Goal: Information Seeking & Learning: Learn about a topic

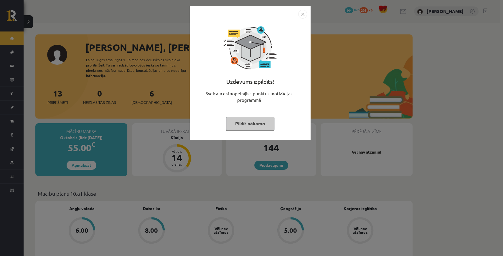
click at [242, 127] on button "Pildīt nākamo" at bounding box center [250, 124] width 48 height 14
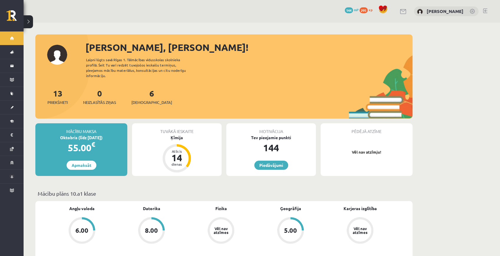
click at [242, 127] on div "Motivācija" at bounding box center [271, 128] width 90 height 11
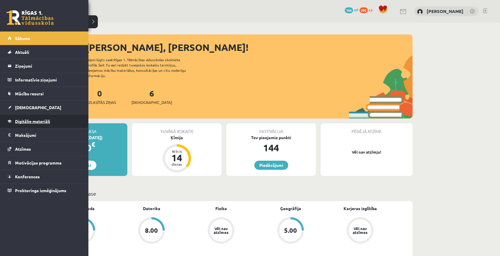
click at [38, 123] on span "Digitālie materiāli" at bounding box center [32, 121] width 35 height 5
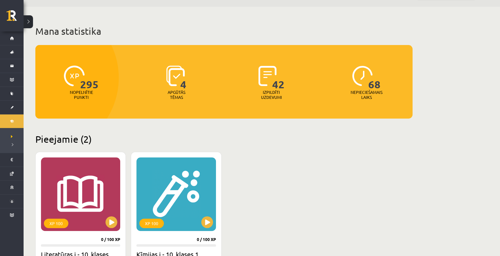
scroll to position [98, 0]
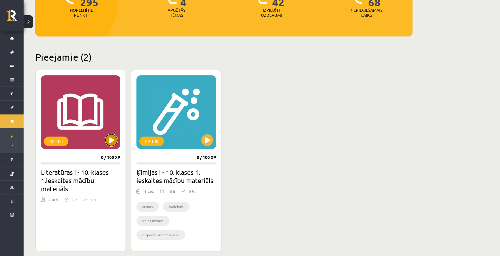
click at [111, 137] on button at bounding box center [112, 140] width 12 height 12
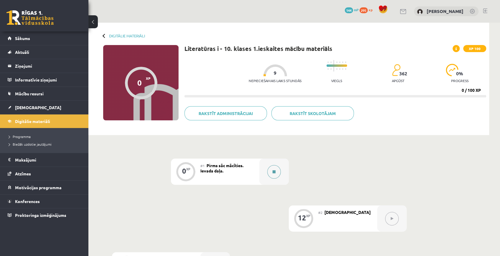
click at [268, 171] on button at bounding box center [274, 172] width 14 height 14
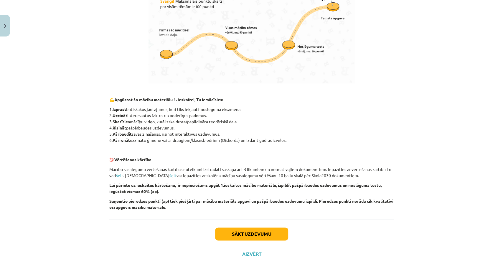
scroll to position [350, 0]
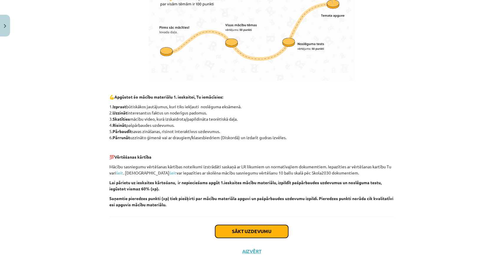
click at [228, 230] on button "Sākt uzdevumu" at bounding box center [251, 231] width 73 height 13
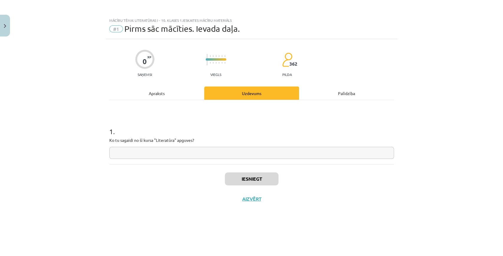
click at [219, 155] on input "text" at bounding box center [251, 153] width 285 height 12
type input "*"
type input "**********"
click at [235, 180] on button "Iesniegt" at bounding box center [252, 179] width 54 height 13
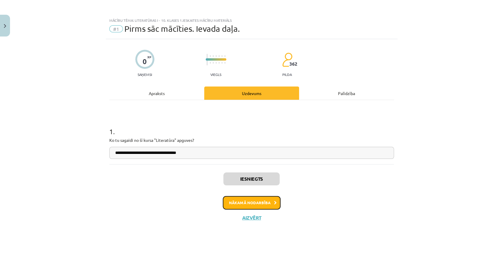
click at [261, 208] on button "Nākamā nodarbība" at bounding box center [252, 203] width 58 height 14
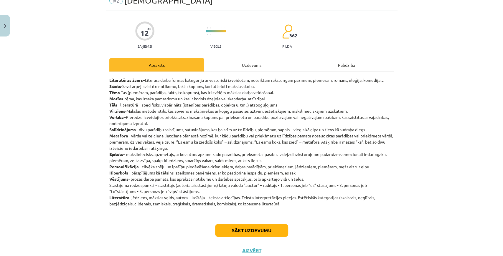
scroll to position [27, 0]
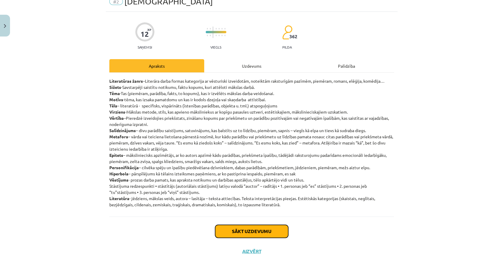
click at [241, 232] on button "Sākt uzdevumu" at bounding box center [251, 231] width 73 height 13
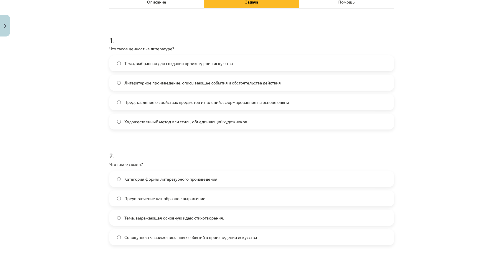
scroll to position [93, 0]
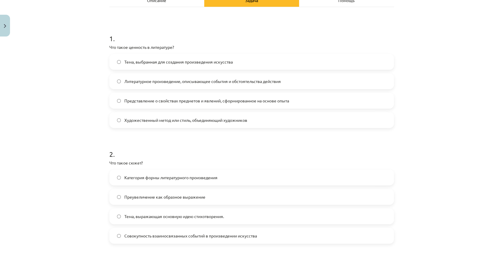
click at [205, 213] on label "Тема, выражающая основную идею стихотворения." at bounding box center [252, 216] width 284 height 15
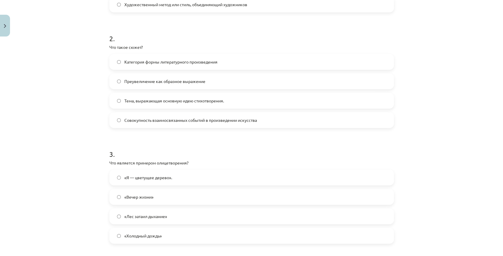
scroll to position [211, 0]
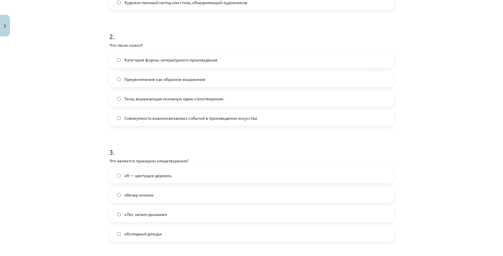
click at [190, 181] on label "«Я — цветущее дерево»." at bounding box center [252, 175] width 284 height 15
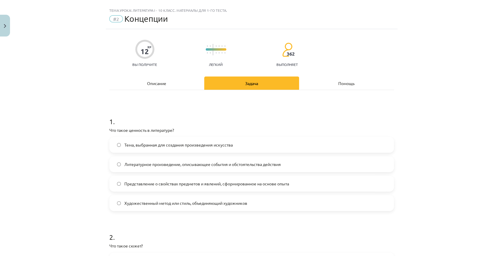
scroll to position [0, 0]
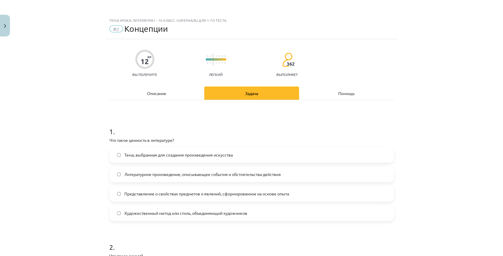
click at [177, 88] on div "Описание" at bounding box center [156, 93] width 95 height 13
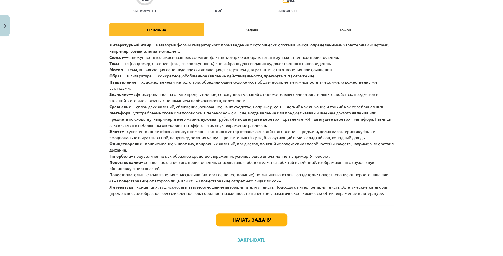
scroll to position [72, 0]
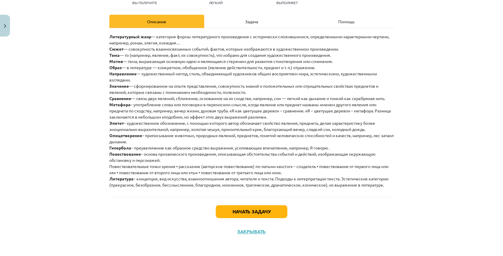
click at [230, 18] on div "Задача" at bounding box center [251, 21] width 95 height 13
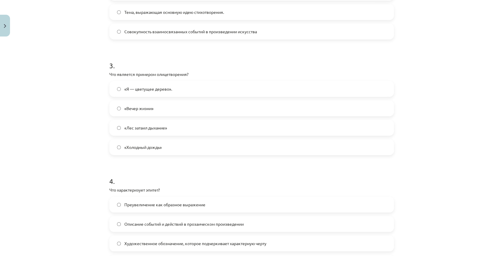
scroll to position [309, 0]
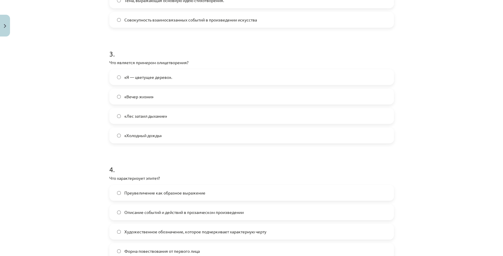
click at [160, 189] on label "Преувеличение как образное выражение" at bounding box center [252, 193] width 284 height 15
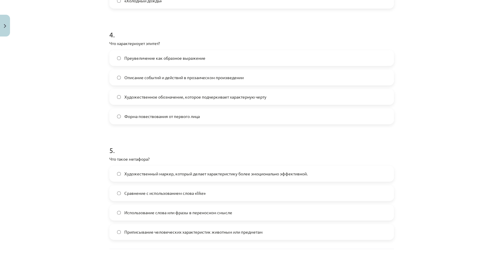
scroll to position [447, 0]
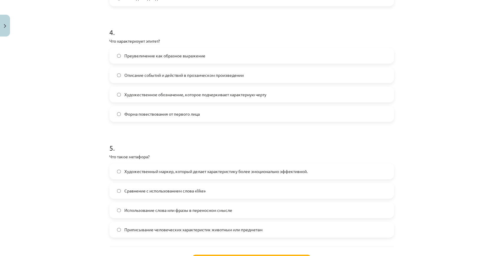
click at [230, 210] on font "Использование слова или фразы в переносном смысле" at bounding box center [178, 210] width 108 height 5
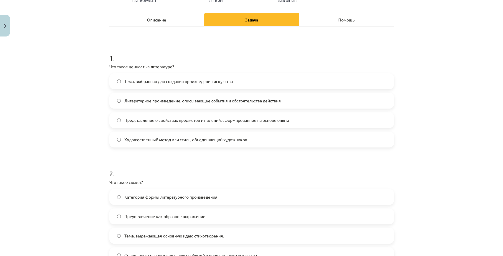
scroll to position [74, 0]
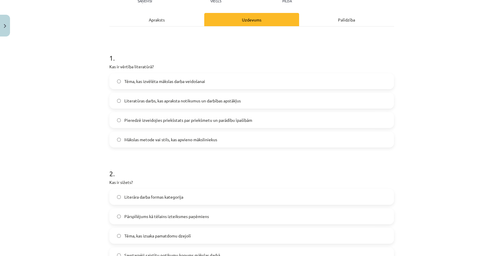
click at [160, 14] on div "Apraksts" at bounding box center [156, 19] width 95 height 13
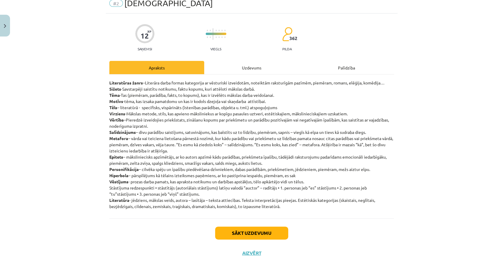
scroll to position [15, 0]
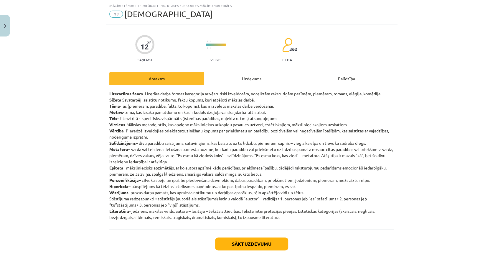
click at [241, 75] on div "Uzdevums" at bounding box center [251, 78] width 95 height 13
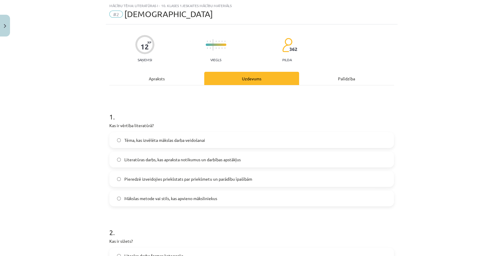
click at [159, 74] on div "Apraksts" at bounding box center [156, 78] width 95 height 13
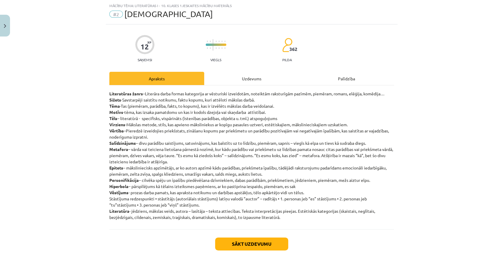
click at [248, 81] on div "Uzdevums" at bounding box center [251, 78] width 95 height 13
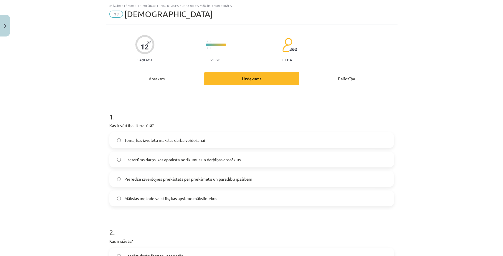
click at [177, 75] on div "Apraksts" at bounding box center [156, 78] width 95 height 13
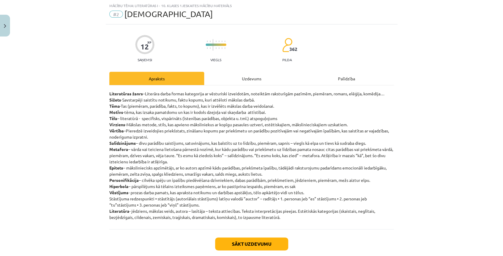
click at [227, 76] on div "Uzdevums" at bounding box center [251, 78] width 95 height 13
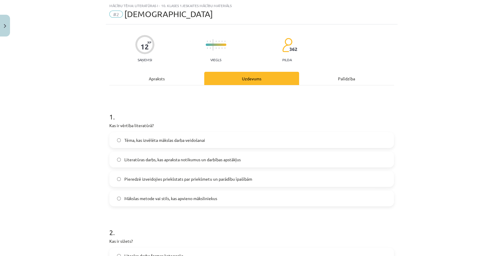
click at [203, 179] on span "Pieredzē izveidojies priekšstats par priekšmetu un parādību īpašībām" at bounding box center [188, 179] width 128 height 6
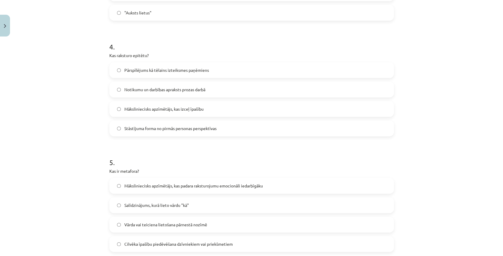
scroll to position [496, 0]
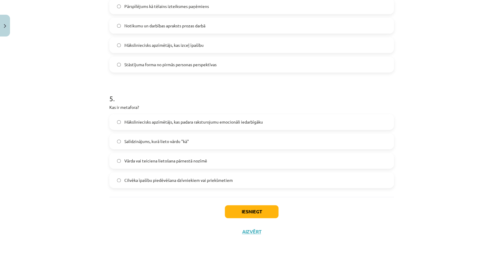
click at [241, 219] on div "Iesniegt Aizvērt" at bounding box center [251, 217] width 285 height 41
click at [241, 215] on button "Iesniegt" at bounding box center [252, 211] width 54 height 13
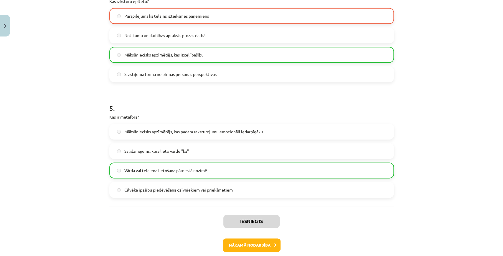
scroll to position [491, 0]
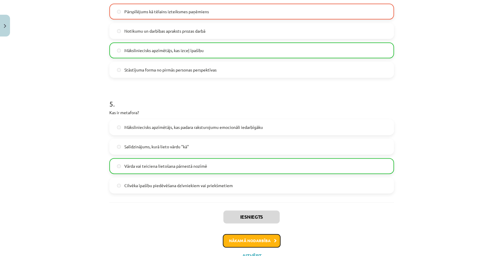
click at [252, 240] on button "Nākamā nodarbība" at bounding box center [252, 241] width 58 height 14
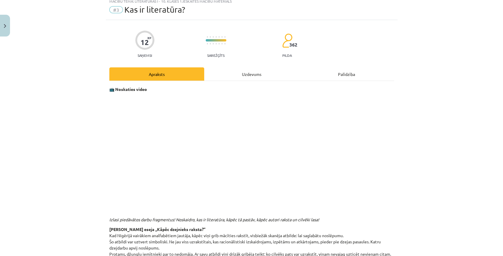
scroll to position [15, 0]
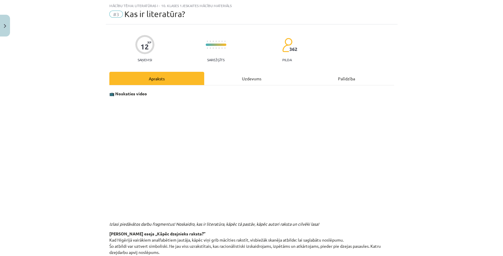
click at [265, 80] on div "Uzdevums" at bounding box center [251, 78] width 95 height 13
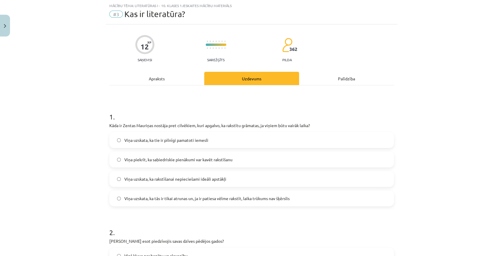
click at [156, 77] on div "Apraksts" at bounding box center [156, 78] width 95 height 13
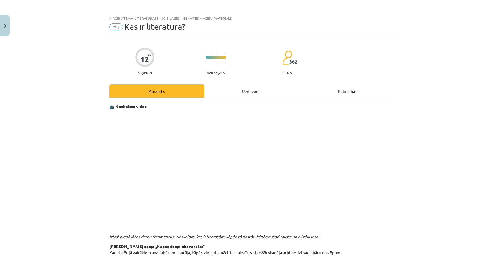
scroll to position [0, 0]
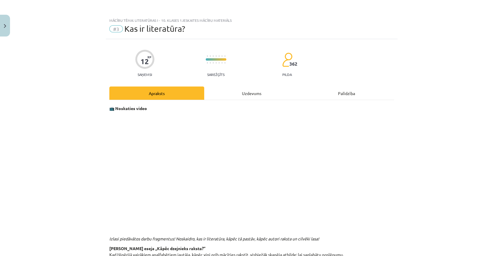
click at [115, 28] on span "#3" at bounding box center [116, 28] width 14 height 7
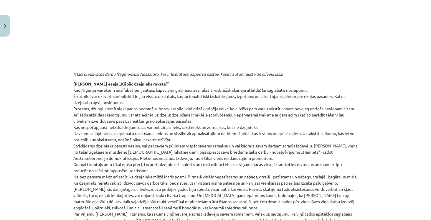
scroll to position [163, 0]
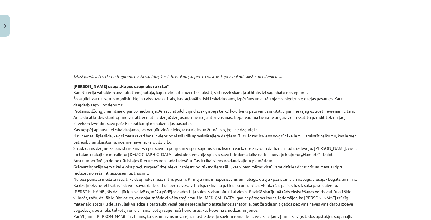
click at [390, 79] on div "Mācību tēma: Literatūras i - 10. klases 1.ieskaites mācību materiāls #3 Kas ir …" at bounding box center [215, 110] width 431 height 220
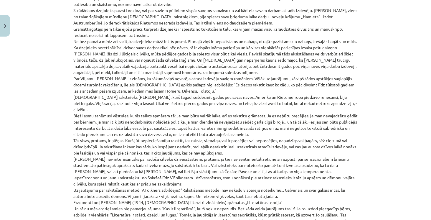
scroll to position [284, 0]
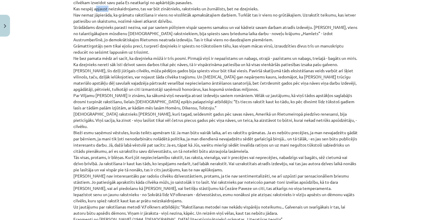
drag, startPoint x: 93, startPoint y: 8, endPoint x: 106, endPoint y: 7, distance: 12.8
drag, startPoint x: 84, startPoint y: 20, endPoint x: 100, endPoint y: 21, distance: 16.5
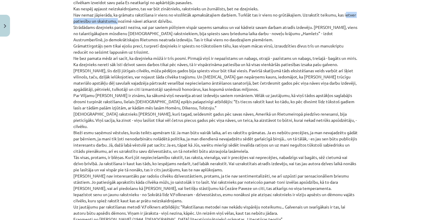
drag, startPoint x: 72, startPoint y: 21, endPoint x: 128, endPoint y: 18, distance: 55.5
drag, startPoint x: 143, startPoint y: 21, endPoint x: 182, endPoint y: 19, distance: 39.2
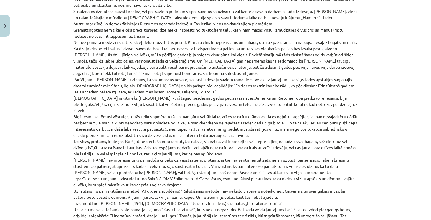
scroll to position [300, 0]
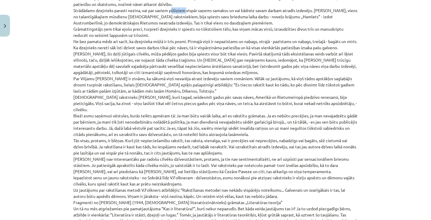
drag, startPoint x: 169, startPoint y: 9, endPoint x: 185, endPoint y: 8, distance: 15.9
click at [185, 8] on p "[PERSON_NAME] eseja „Kāpēc dzejnieks raksta?” Kad Nigērijā vairākiem analfabēti…" at bounding box center [215, 208] width 285 height 526
click at [200, 8] on p "[PERSON_NAME] eseja „Kāpēc dzejnieks raksta?” Kad Nigērijā vairākiem analfabēti…" at bounding box center [215, 208] width 285 height 526
drag, startPoint x: 192, startPoint y: 16, endPoint x: 208, endPoint y: 17, distance: 15.4
click at [211, 17] on p "[PERSON_NAME] eseja „Kāpēc dzejnieks raksta?” Kad Nigērijā vairākiem analfabēti…" at bounding box center [215, 208] width 285 height 526
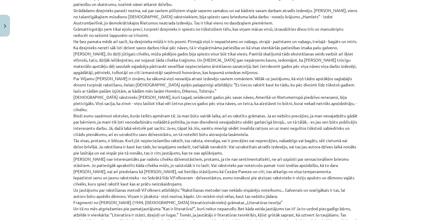
click at [264, 23] on p "[PERSON_NAME] eseja „Kāpēc dzejnieks raksta?” Kad Nigērijā vairākiem analfabēti…" at bounding box center [215, 208] width 285 height 526
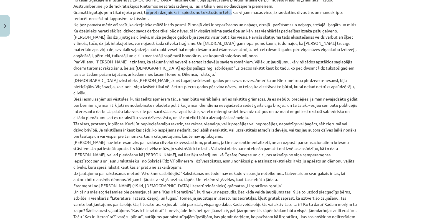
drag, startPoint x: 143, startPoint y: 11, endPoint x: 229, endPoint y: 10, distance: 86.1
click at [229, 10] on p "[PERSON_NAME] eseja „Kāpēc dzejnieks raksta?” Kad Nigērijā vairākiem analfabēti…" at bounding box center [215, 192] width 285 height 526
drag, startPoint x: 231, startPoint y: 11, endPoint x: 273, endPoint y: 10, distance: 41.6
click at [273, 10] on p "[PERSON_NAME] eseja „Kāpēc dzejnieks raksta?” Kad Nigērijā vairākiem analfabēti…" at bounding box center [215, 192] width 285 height 526
click at [315, 17] on p "[PERSON_NAME] eseja „Kāpēc dzejnieks raksta?” Kad Nigērijā vairākiem analfabēti…" at bounding box center [215, 192] width 285 height 526
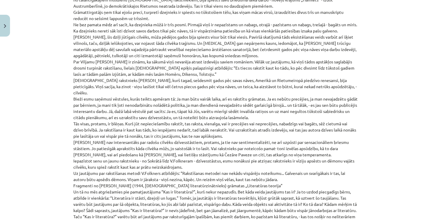
drag, startPoint x: 319, startPoint y: 11, endPoint x: 216, endPoint y: 15, distance: 103.0
click at [229, 16] on p "[PERSON_NAME] eseja „Kāpēc dzejnieks raksta?” Kad Nigērijā vairākiem analfabēti…" at bounding box center [215, 192] width 285 height 526
drag, startPoint x: 71, startPoint y: 11, endPoint x: 150, endPoint y: 16, distance: 78.9
click at [150, 16] on div "12 XP Saņemsi Sarežģīts 362 pilda Apraksts Uzdevums Palīdzība 📺 Noskaties video…" at bounding box center [216, 115] width 292 height 786
click at [61, 31] on div "Mācību tēma: Literatūras i - 10. klases 1.ieskaites mācību materiāls #3 Kas ir …" at bounding box center [215, 110] width 431 height 220
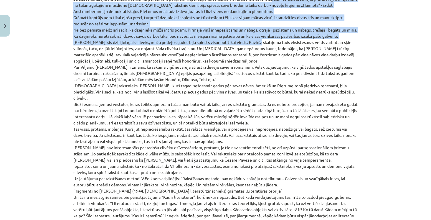
scroll to position [306, 0]
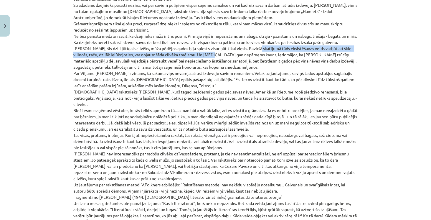
drag, startPoint x: 252, startPoint y: 4, endPoint x: 206, endPoint y: 56, distance: 69.6
click at [206, 56] on p "[PERSON_NAME] eseja „Kāpēc dzejnieks raksta?” Kad Nigērijā vairākiem analfabēti…" at bounding box center [215, 203] width 285 height 526
click at [204, 53] on p "[PERSON_NAME] eseja „Kāpēc dzejnieks raksta?” Kad Nigērijā vairākiem analfabēti…" at bounding box center [215, 203] width 285 height 526
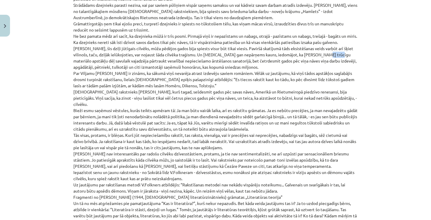
drag, startPoint x: 315, startPoint y: 53, endPoint x: 328, endPoint y: 53, distance: 13.3
click at [328, 53] on p "[PERSON_NAME] eseja „Kāpēc dzejnieks raksta?” Kad Nigērijā vairākiem analfabēti…" at bounding box center [215, 203] width 285 height 526
click at [333, 55] on p "[PERSON_NAME] eseja „Kāpēc dzejnieks raksta?” Kad Nigērijā vairākiem analfabēti…" at bounding box center [215, 203] width 285 height 526
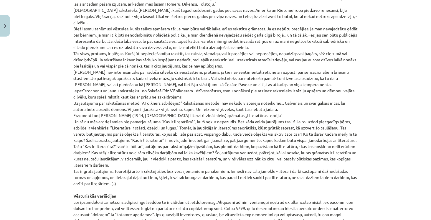
scroll to position [390, 0]
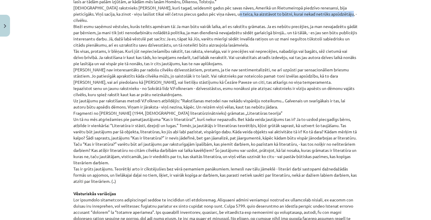
drag, startPoint x: 214, startPoint y: 12, endPoint x: 328, endPoint y: 12, distance: 113.8
click at [328, 12] on p "[PERSON_NAME] eseja „Kāpēc dzejnieks raksta?” Kad Nigērijā vairākiem analfabēti…" at bounding box center [215, 119] width 285 height 526
click at [302, 16] on p "[PERSON_NAME] eseja „Kāpēc dzejnieks raksta?” Kad Nigērijā vairākiem analfabēti…" at bounding box center [215, 119] width 285 height 526
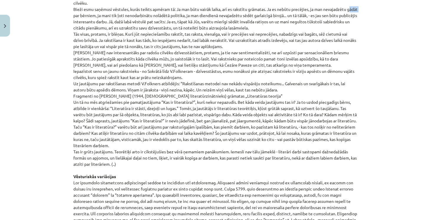
drag, startPoint x: 72, startPoint y: 8, endPoint x: 82, endPoint y: 8, distance: 9.7
click at [83, 8] on p "[PERSON_NAME] eseja „Kāpēc dzejnieks raksta?” Kad Nigērijā vairākiem analfabēti…" at bounding box center [215, 102] width 285 height 526
click at [113, 12] on p "[PERSON_NAME] eseja „Kāpēc dzejnieks raksta?” Kad Nigērijā vairākiem analfabēti…" at bounding box center [215, 102] width 285 height 526
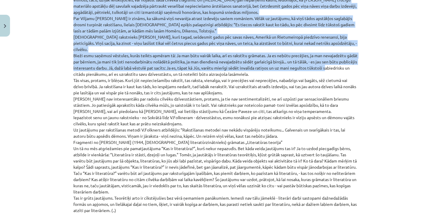
scroll to position [348, 0]
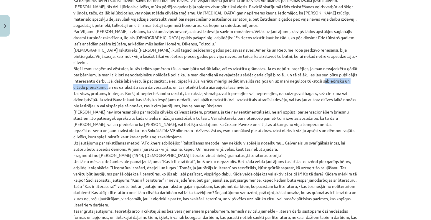
drag, startPoint x: 71, startPoint y: 5, endPoint x: 134, endPoint y: 80, distance: 98.0
click at [134, 80] on div "12 XP Saņemsi Sarežģīts 362 pilda Apraksts Uzdevums Palīdzība 📺 Noskaties video…" at bounding box center [216, 85] width 292 height 786
click at [144, 82] on p "[PERSON_NAME] eseja „Kāpēc dzejnieks raksta?” Kad Nigērijā vairākiem analfabēti…" at bounding box center [215, 161] width 285 height 526
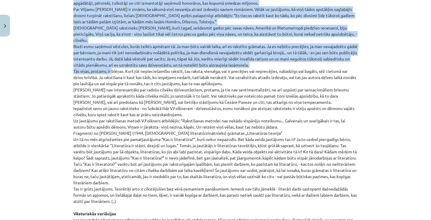
scroll to position [359, 0]
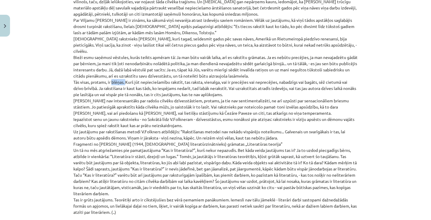
drag, startPoint x: 110, startPoint y: 2, endPoint x: 124, endPoint y: 75, distance: 74.7
click at [124, 75] on p "[PERSON_NAME] eseja „Kāpēc dzejnieks raksta?” Kad Nigērijā vairākiem analfabēti…" at bounding box center [215, 150] width 285 height 526
click at [130, 76] on p "[PERSON_NAME] eseja „Kāpēc dzejnieks raksta?” Kad Nigērijā vairākiem analfabēti…" at bounding box center [215, 150] width 285 height 526
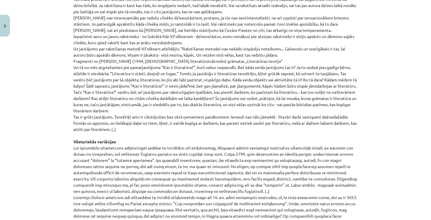
scroll to position [443, 0]
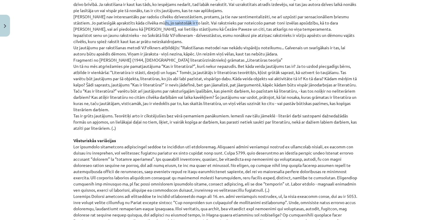
drag, startPoint x: 151, startPoint y: 17, endPoint x: 185, endPoint y: 18, distance: 34.2
click at [185, 18] on p "[PERSON_NAME] eseja „Kāpēc dzejnieks raksta?” Kad Nigērijā vairākiem analfabēti…" at bounding box center [215, 66] width 285 height 526
click at [183, 15] on p "[PERSON_NAME] eseja „Kāpēc dzejnieks raksta?” Kad Nigērijā vairākiem analfabēti…" at bounding box center [215, 66] width 285 height 526
drag, startPoint x: 241, startPoint y: 15, endPoint x: 259, endPoint y: 16, distance: 18.0
click at [262, 16] on p "[PERSON_NAME] eseja „Kāpēc dzejnieks raksta?” Kad Nigērijā vairākiem analfabēti…" at bounding box center [215, 66] width 285 height 526
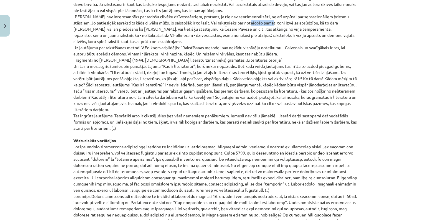
click at [262, 18] on p "[PERSON_NAME] eseja „Kāpēc dzejnieks raksta?” Kad Nigērijā vairākiem analfabēti…" at bounding box center [215, 66] width 285 height 526
drag, startPoint x: 278, startPoint y: 16, endPoint x: 295, endPoint y: 14, distance: 17.2
click at [295, 14] on p "[PERSON_NAME] eseja „Kāpēc dzejnieks raksta?” Kad Nigērijā vairākiem analfabēti…" at bounding box center [215, 66] width 285 height 526
click at [303, 29] on p "[PERSON_NAME] eseja „Kāpēc dzejnieks raksta?” Kad Nigērijā vairākiem analfabēti…" at bounding box center [215, 66] width 285 height 526
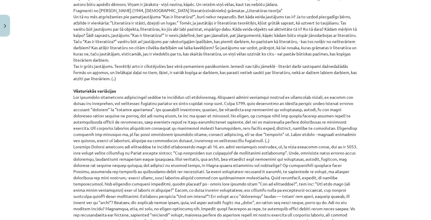
scroll to position [493, 0]
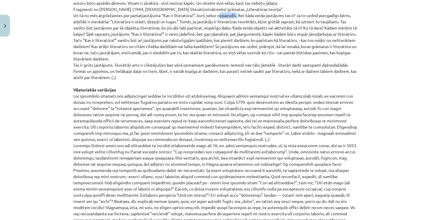
drag, startPoint x: 217, startPoint y: 7, endPoint x: 233, endPoint y: 8, distance: 15.3
click at [235, 8] on p "[PERSON_NAME] eseja „Kāpēc dzejnieks raksta?” Kad Nigērijā vairākiem analfabēti…" at bounding box center [215, 15] width 285 height 526
click at [244, 13] on p "[PERSON_NAME] eseja „Kāpēc dzejnieks raksta?” Kad Nigērijā vairākiem analfabēti…" at bounding box center [215, 15] width 285 height 526
drag, startPoint x: 244, startPoint y: 13, endPoint x: 57, endPoint y: 18, distance: 187.2
click at [57, 18] on div "Mācību tēma: Literatūras i - 10. klases 1.ieskaites mācību materiāls #3 Kas ir …" at bounding box center [215, 110] width 431 height 220
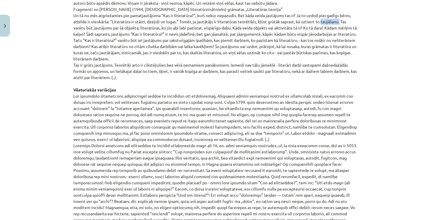
drag, startPoint x: 321, startPoint y: 14, endPoint x: 338, endPoint y: 14, distance: 16.8
click at [339, 14] on p "[PERSON_NAME] eseja „Kāpēc dzejnieks raksta?” Kad Nigērijā vairākiem analfabēti…" at bounding box center [215, 15] width 285 height 526
click at [334, 20] on p "[PERSON_NAME] eseja „Kāpēc dzejnieks raksta?” Kad Nigērijā vairākiem analfabēti…" at bounding box center [215, 15] width 285 height 526
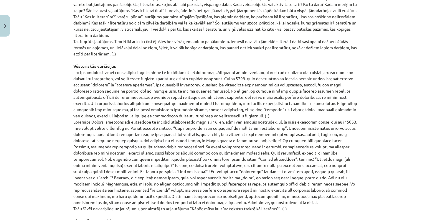
scroll to position [527, 0]
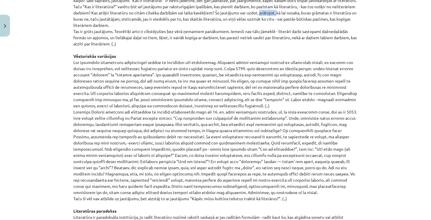
drag, startPoint x: 282, startPoint y: 13, endPoint x: 299, endPoint y: 10, distance: 17.6
drag, startPoint x: 131, startPoint y: 31, endPoint x: 138, endPoint y: 30, distance: 7.1
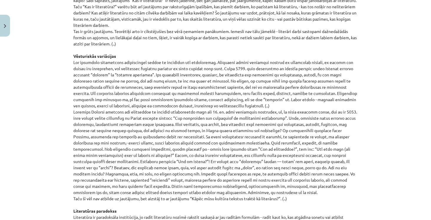
drag, startPoint x: 143, startPoint y: 32, endPoint x: 117, endPoint y: 28, distance: 25.9
drag, startPoint x: 113, startPoint y: 31, endPoint x: 230, endPoint y: 30, distance: 116.7
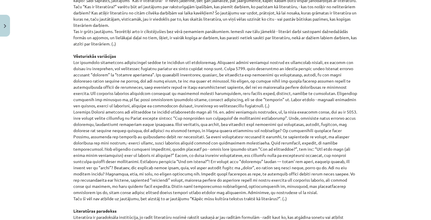
drag, startPoint x: 322, startPoint y: 29, endPoint x: 354, endPoint y: 30, distance: 31.5
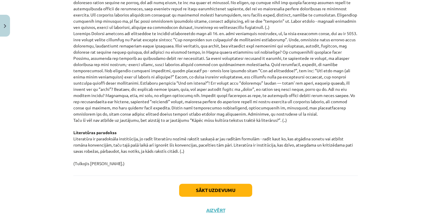
scroll to position [603, 0]
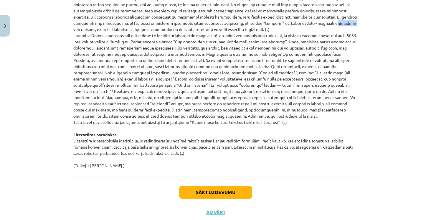
drag, startPoint x: 256, startPoint y: 23, endPoint x: 272, endPoint y: 25, distance: 16.0
drag, startPoint x: 77, startPoint y: 28, endPoint x: 109, endPoint y: 28, distance: 32.7
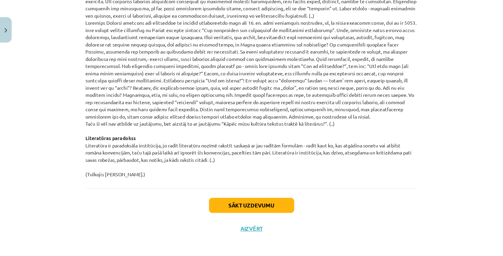
scroll to position [620, 0]
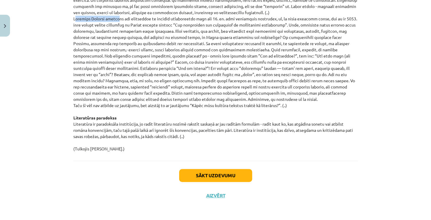
drag, startPoint x: 71, startPoint y: 17, endPoint x: 117, endPoint y: 18, distance: 46.0
drag, startPoint x: 154, startPoint y: 17, endPoint x: 167, endPoint y: 17, distance: 12.4
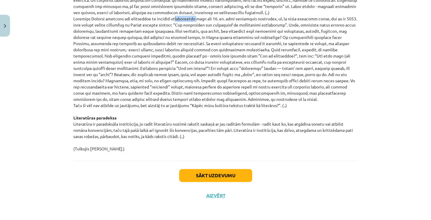
drag, startPoint x: 170, startPoint y: 17, endPoint x: 192, endPoint y: 21, distance: 21.9
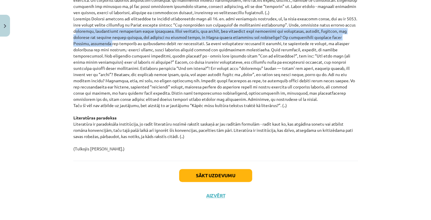
drag, startPoint x: 72, startPoint y: 31, endPoint x: 275, endPoint y: 25, distance: 202.6
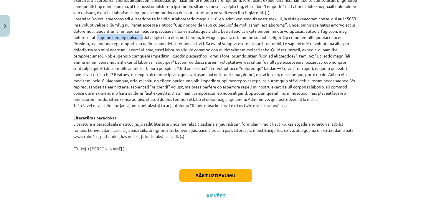
drag, startPoint x: 78, startPoint y: 37, endPoint x: 118, endPoint y: 39, distance: 39.8
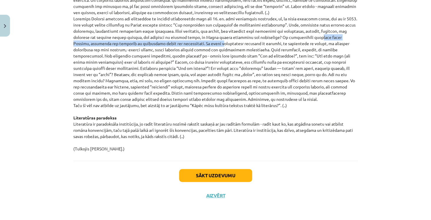
drag, startPoint x: 297, startPoint y: 37, endPoint x: 171, endPoint y: 44, distance: 126.1
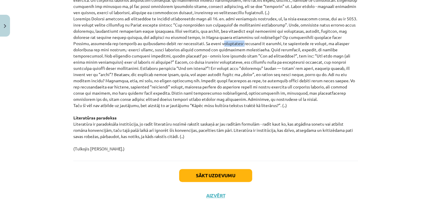
drag, startPoint x: 171, startPoint y: 44, endPoint x: 192, endPoint y: 42, distance: 21.9
drag, startPoint x: 129, startPoint y: 50, endPoint x: 141, endPoint y: 50, distance: 12.4
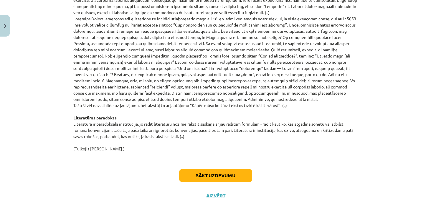
drag, startPoint x: 226, startPoint y: 56, endPoint x: 363, endPoint y: 54, distance: 136.8
click at [363, 54] on div "Mācību tēma: Literatūras i - 10. klases 1.ieskaites mācību materiāls #3 Kas ir …" at bounding box center [215, 110] width 431 height 220
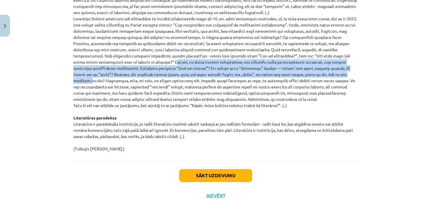
drag, startPoint x: 71, startPoint y: 60, endPoint x: 220, endPoint y: 75, distance: 150.2
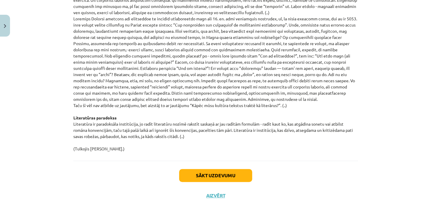
drag, startPoint x: 230, startPoint y: 74, endPoint x: 217, endPoint y: 74, distance: 12.4
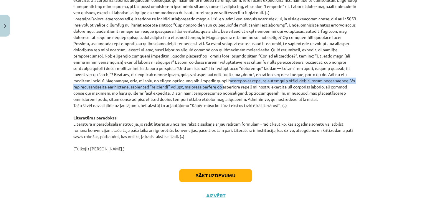
drag, startPoint x: 73, startPoint y: 80, endPoint x: 353, endPoint y: 80, distance: 279.7
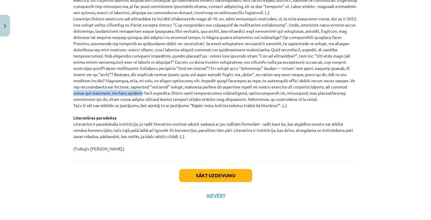
drag, startPoint x: 199, startPoint y: 86, endPoint x: 259, endPoint y: 89, distance: 59.6
drag, startPoint x: 252, startPoint y: 87, endPoint x: 291, endPoint y: 85, distance: 38.4
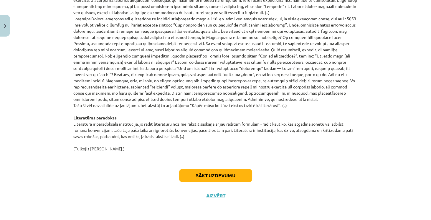
drag, startPoint x: 228, startPoint y: 105, endPoint x: 277, endPoint y: 105, distance: 49.2
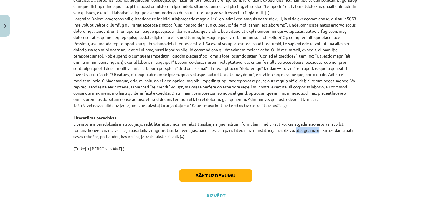
drag, startPoint x: 303, startPoint y: 130, endPoint x: 317, endPoint y: 132, distance: 14.9
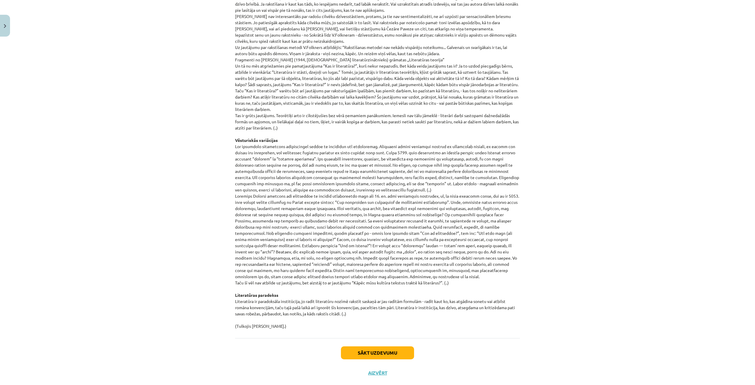
scroll to position [456, 0]
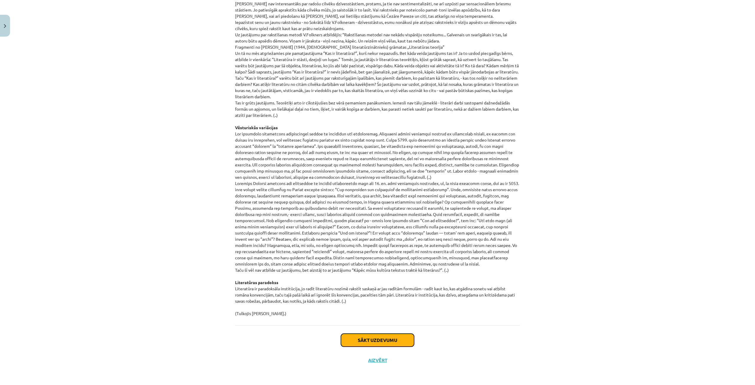
click at [372, 256] on button "Sākt uzdevumu" at bounding box center [377, 339] width 73 height 13
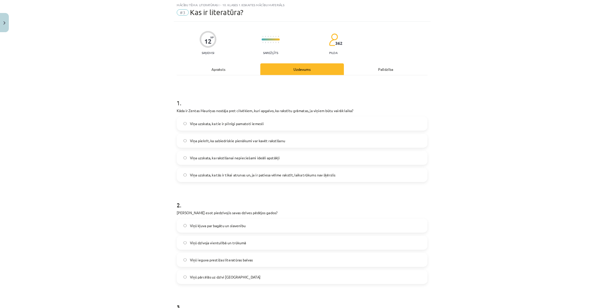
scroll to position [15, 0]
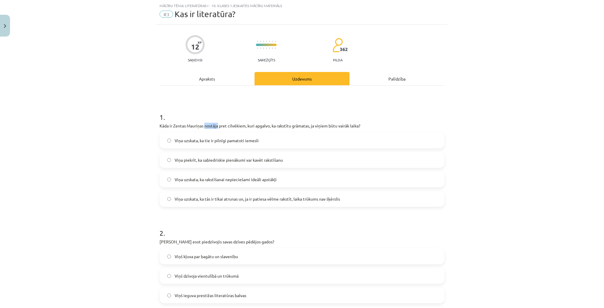
drag, startPoint x: 203, startPoint y: 122, endPoint x: 216, endPoint y: 122, distance: 13.0
click at [216, 122] on div "1 . Kāda ir Zentas Mauriņas nostāja pret cilvēkiem, kuri apgalvo, ka rakstītu g…" at bounding box center [301, 155] width 285 height 104
click at [299, 131] on div "1 . Kāda ir Zentas Mauriņas nostāja pret cilvēkiem, kuri apgalvo, ka rakstītu g…" at bounding box center [301, 155] width 285 height 104
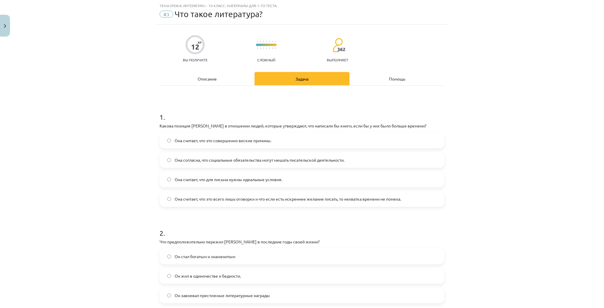
click at [431, 193] on label "Она считает, что это всего лишь оговорки и что если есть искреннее желание писа…" at bounding box center [302, 198] width 284 height 15
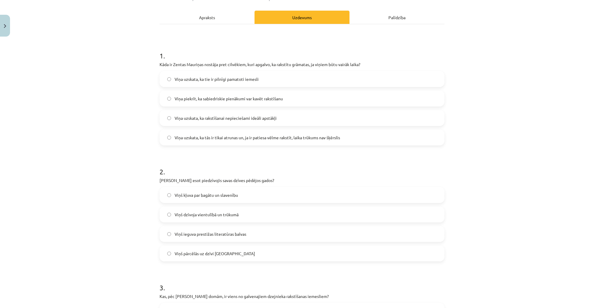
scroll to position [62, 0]
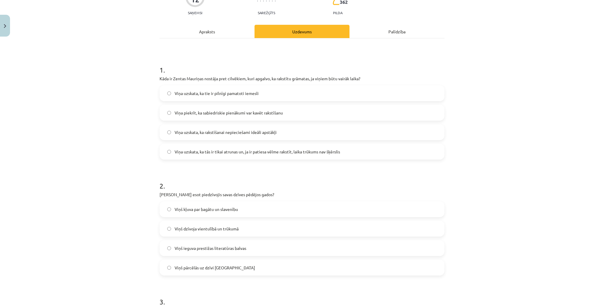
click at [213, 229] on span "Viņš dzīvoja vientulībā un trūkumā" at bounding box center [206, 228] width 64 height 6
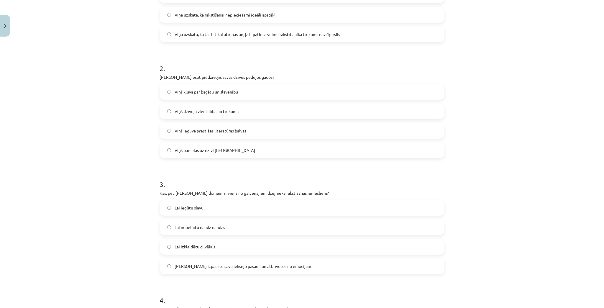
scroll to position [180, 0]
click at [273, 256] on span "[PERSON_NAME] izpaustu savu iekšējo pasauli un atbrīvotos no emocijām" at bounding box center [242, 265] width 136 height 6
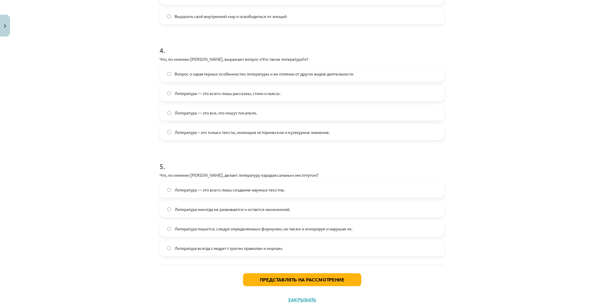
scroll to position [439, 0]
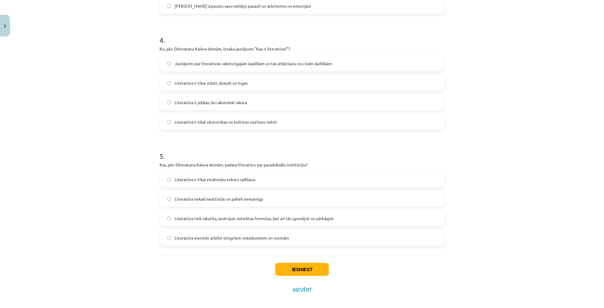
click at [361, 64] on label "Jautājums par literatūras raksturīgajām īpašībām un tās atšķiršanu no citām dar…" at bounding box center [302, 63] width 284 height 15
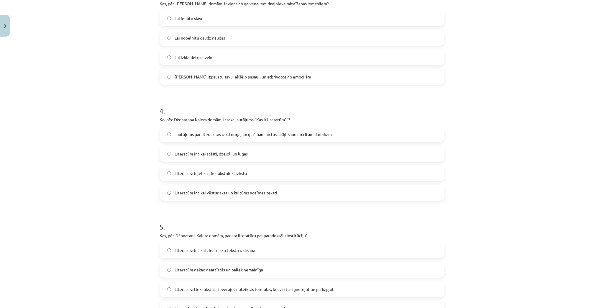
scroll to position [203, 0]
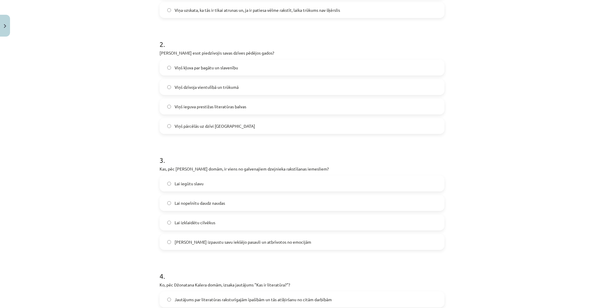
drag, startPoint x: 299, startPoint y: 191, endPoint x: 480, endPoint y: 144, distance: 186.9
click at [480, 144] on div "Mācību tēma: Literatūras i - 10. klases 1.ieskaites mācību materiāls #3 Kas ir …" at bounding box center [302, 154] width 604 height 308
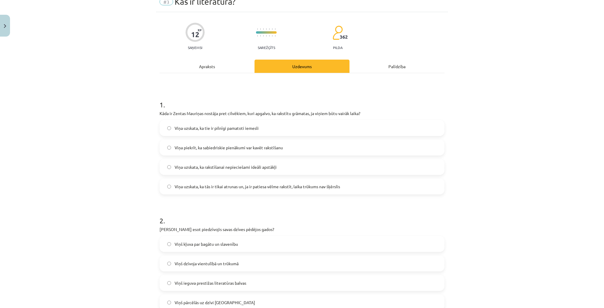
scroll to position [0, 0]
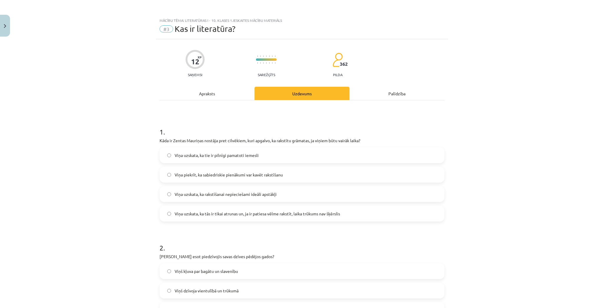
click at [230, 89] on div "Apraksts" at bounding box center [206, 93] width 95 height 13
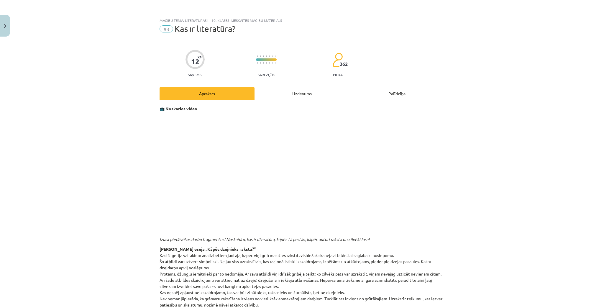
click at [295, 91] on div "Uzdevums" at bounding box center [301, 93] width 95 height 13
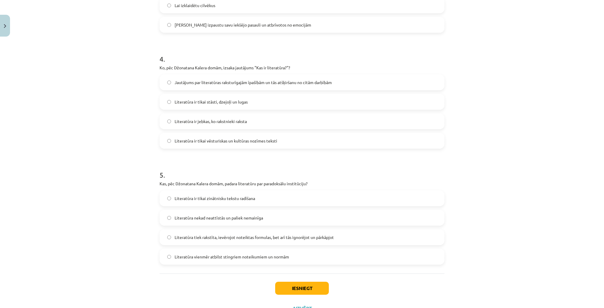
scroll to position [445, 0]
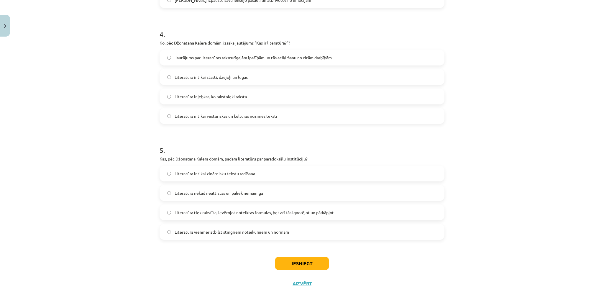
click at [309, 213] on span "Literatūra tiek rakstīta, ievērojot noteiktas formulas, bet arī tās ignorējot u…" at bounding box center [253, 212] width 159 height 6
click at [301, 256] on button "Iesniegt" at bounding box center [302, 263] width 54 height 13
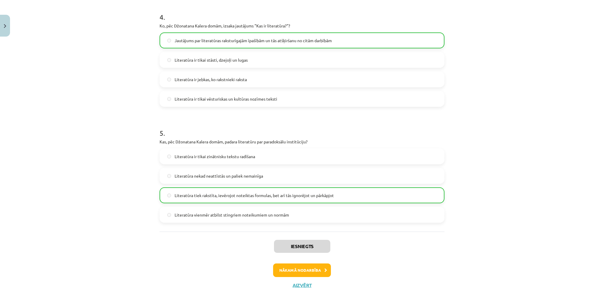
scroll to position [464, 0]
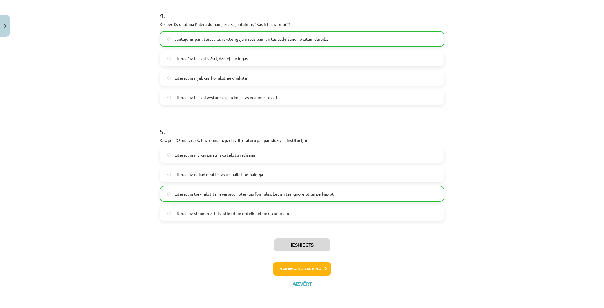
click at [318, 256] on div "Iesniegts Nākamā nodarbība Aizvērt" at bounding box center [301, 260] width 285 height 60
click at [318, 256] on button "Nākamā nodarbība" at bounding box center [302, 269] width 58 height 14
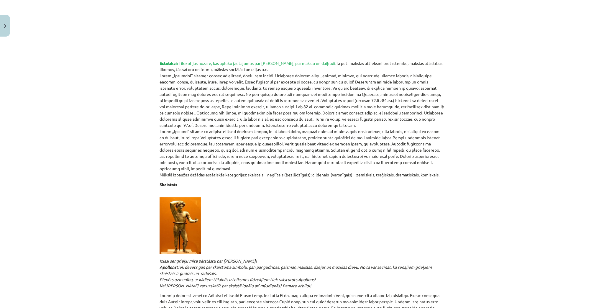
scroll to position [189, 0]
